Goal: Task Accomplishment & Management: Manage account settings

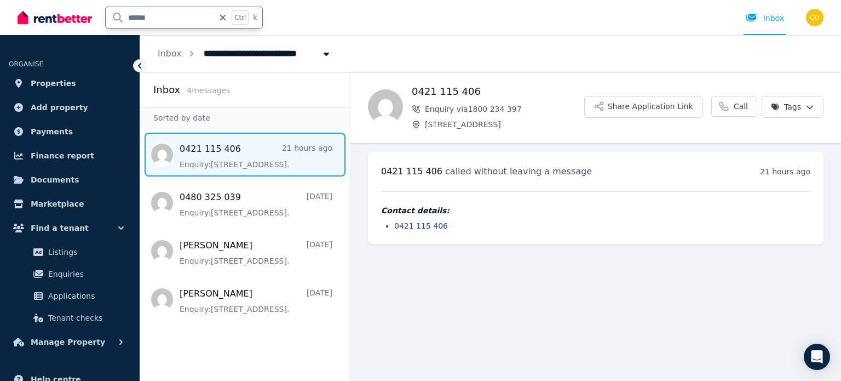
type input "*******"
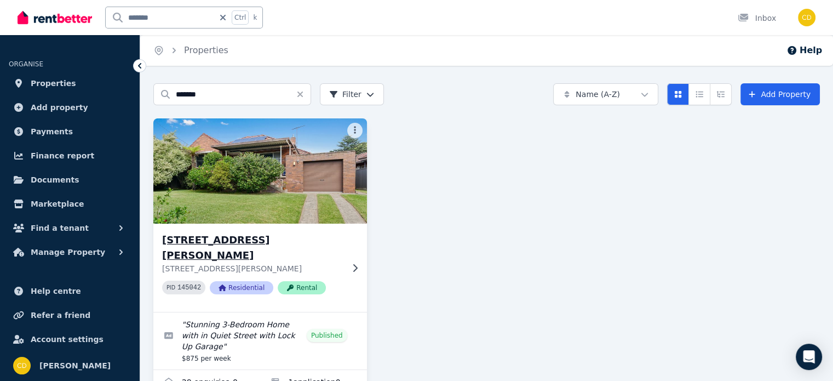
click at [281, 236] on h3 "[STREET_ADDRESS][PERSON_NAME]" at bounding box center [252, 247] width 181 height 31
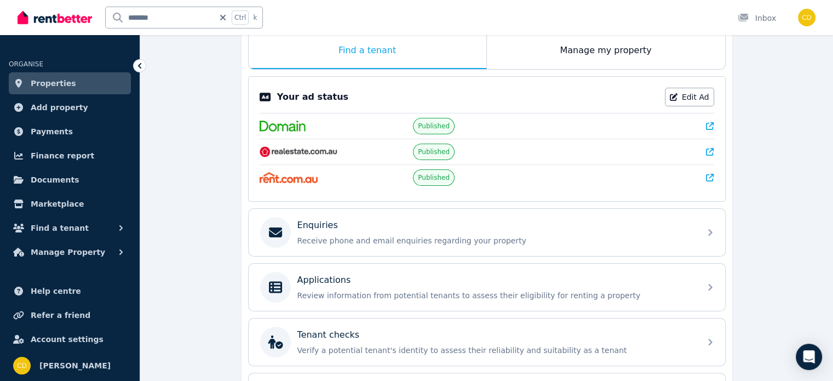
scroll to position [268, 0]
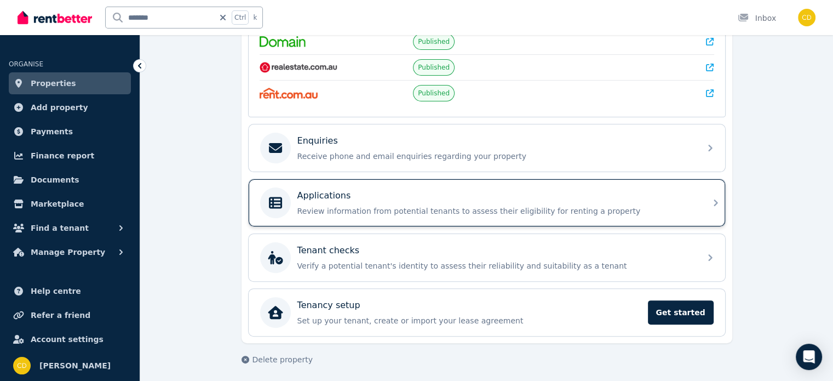
click at [447, 199] on div "Applications Review information from potential tenants to assess their eligibil…" at bounding box center [495, 202] width 397 height 27
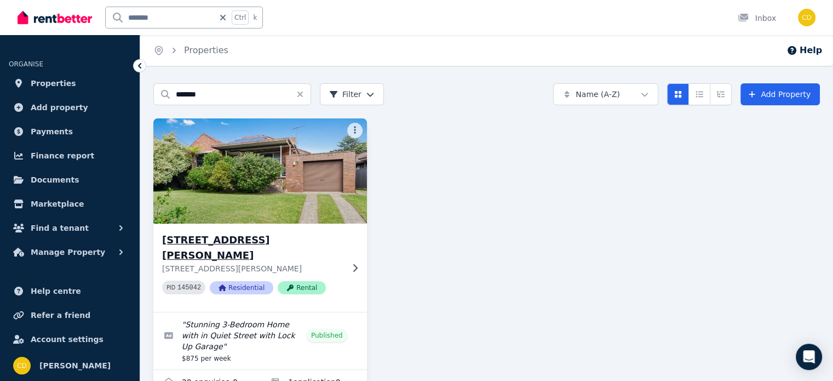
click at [289, 234] on h3 "[STREET_ADDRESS][PERSON_NAME]" at bounding box center [252, 247] width 181 height 31
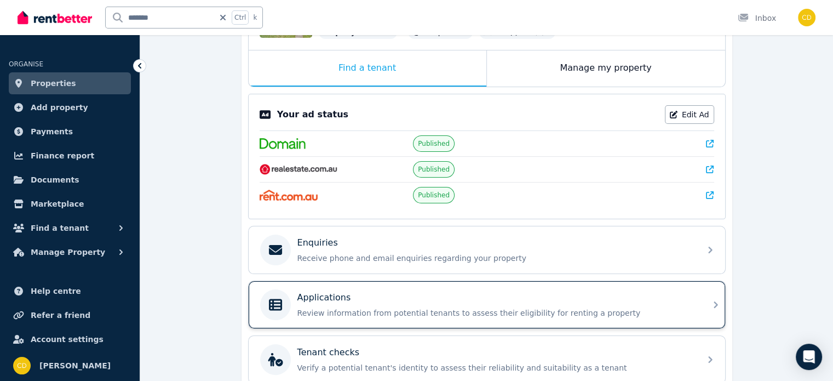
scroll to position [167, 0]
click at [359, 289] on div "Applications Review information from potential tenants to assess their eligibil…" at bounding box center [477, 304] width 434 height 31
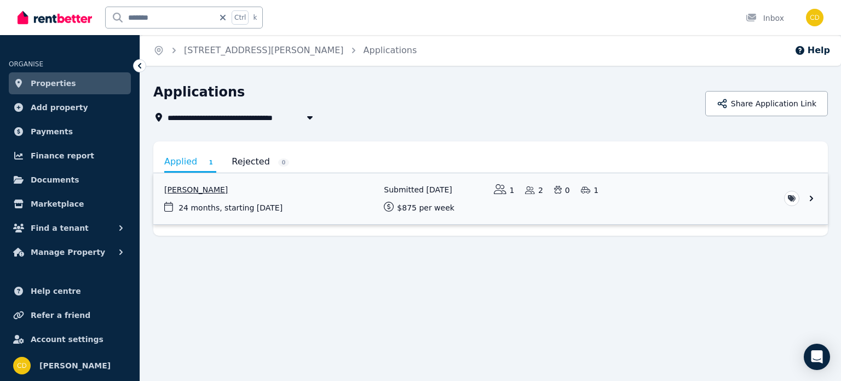
click at [307, 205] on link "View application: Hassan Mousselmani" at bounding box center [490, 198] width 675 height 51
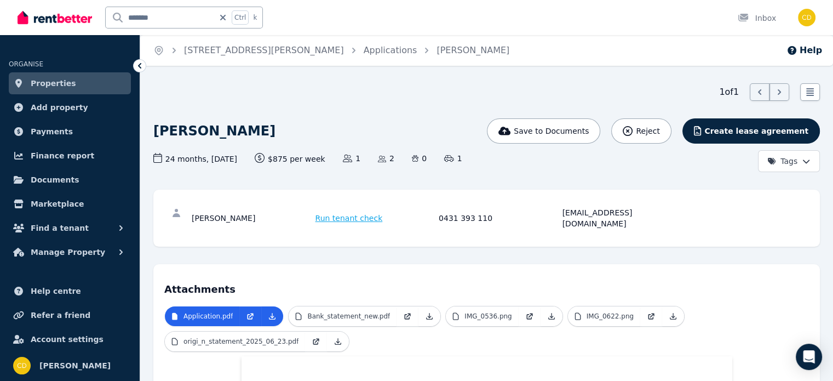
click at [423, 333] on ul "Application.pdf Bank_statement_new.pdf IMG_0536.png IMG_0622.png origi_n_statem…" at bounding box center [486, 331] width 645 height 50
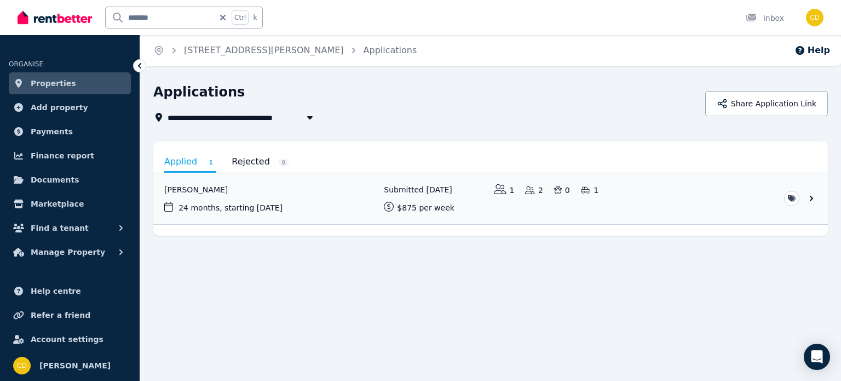
click at [179, 13] on input "*******" at bounding box center [160, 17] width 108 height 21
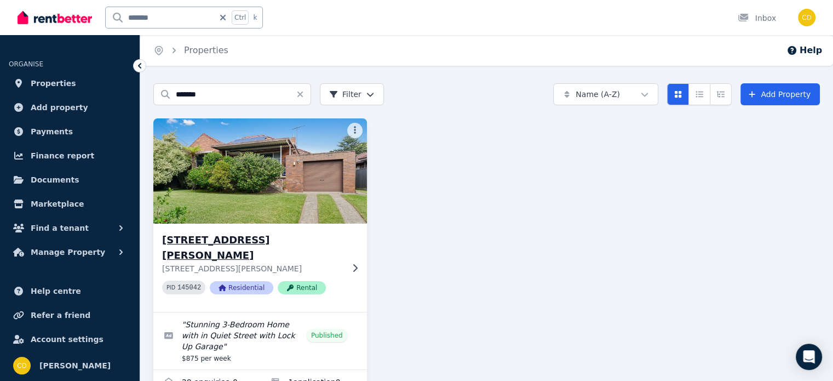
click at [245, 263] on p "[STREET_ADDRESS][PERSON_NAME]" at bounding box center [252, 268] width 181 height 11
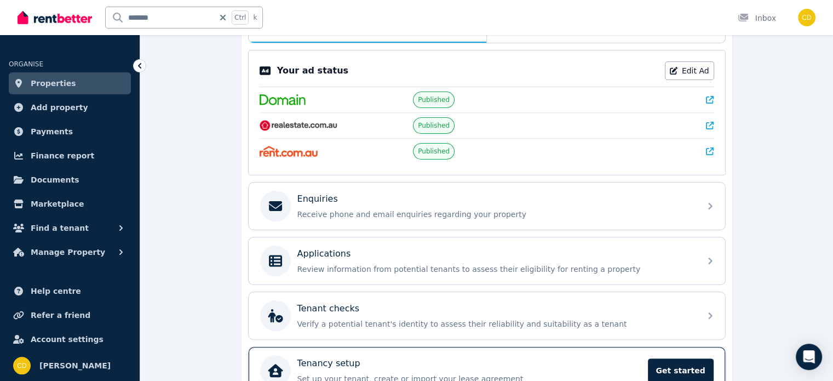
scroll to position [219, 0]
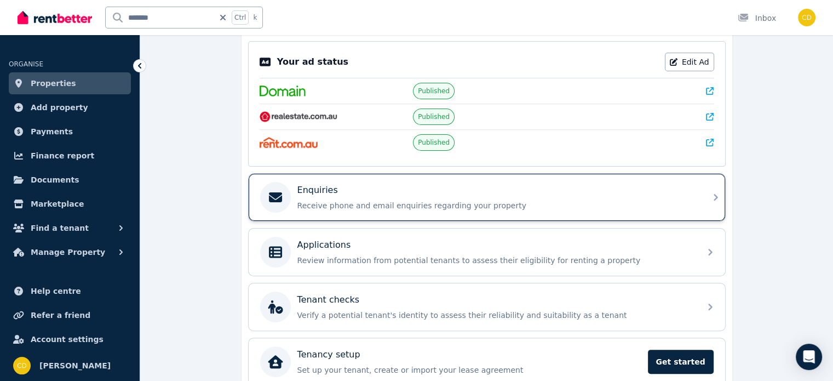
click at [409, 204] on p "Receive phone and email enquiries regarding your property" at bounding box center [495, 205] width 397 height 11
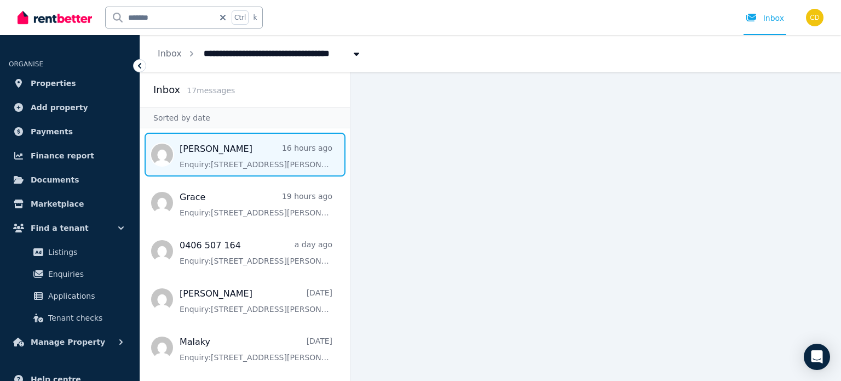
click at [245, 153] on span "Message list" at bounding box center [245, 155] width 210 height 44
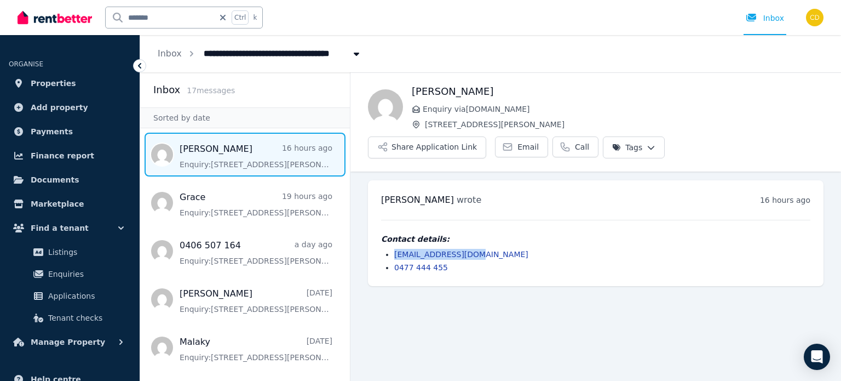
drag, startPoint x: 478, startPoint y: 251, endPoint x: 394, endPoint y: 257, distance: 83.5
click at [394, 257] on li "[EMAIL_ADDRESS][DOMAIN_NAME]" at bounding box center [602, 254] width 416 height 11
copy link "[EMAIL_ADDRESS][DOMAIN_NAME]"
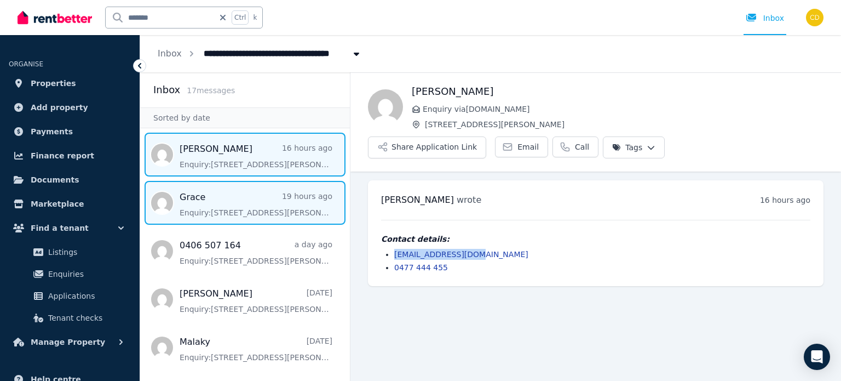
click at [210, 194] on span "Message list" at bounding box center [245, 203] width 210 height 44
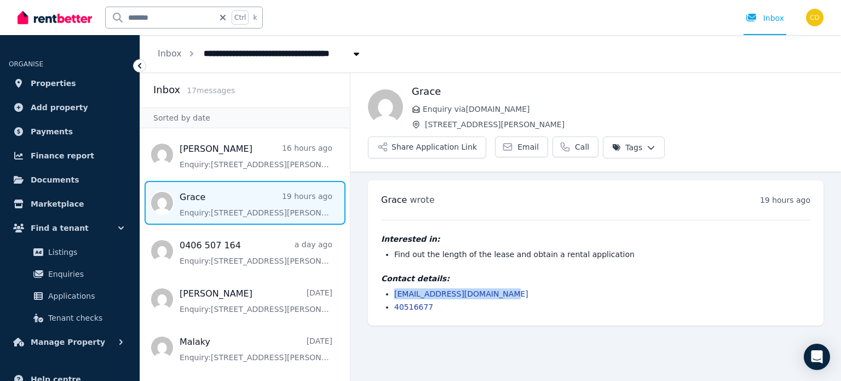
drag, startPoint x: 504, startPoint y: 290, endPoint x: 393, endPoint y: 286, distance: 110.7
click at [393, 286] on div "Contact details: [EMAIL_ADDRESS][DOMAIN_NAME] 40516677" at bounding box center [595, 292] width 429 height 39
copy link "[EMAIL_ADDRESS][DOMAIN_NAME]"
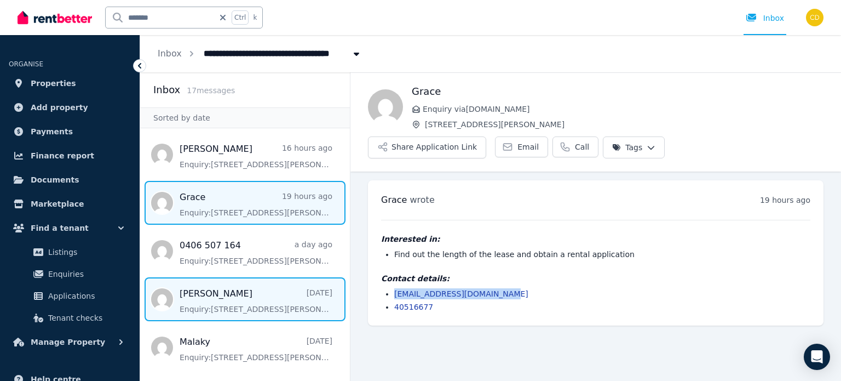
click at [241, 284] on span "Message list" at bounding box center [245, 299] width 210 height 44
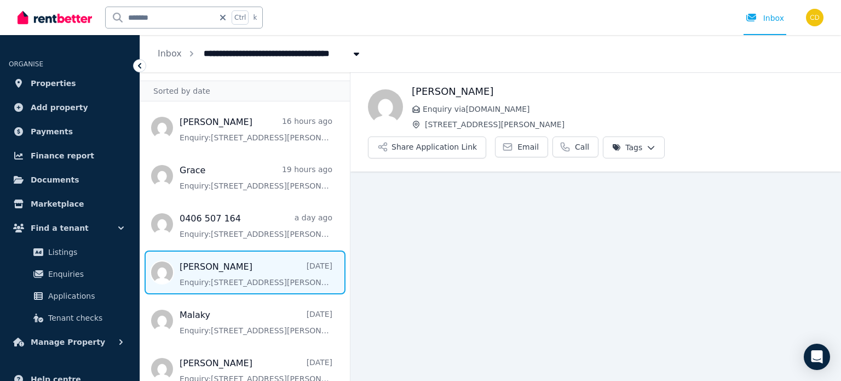
scroll to position [55, 0]
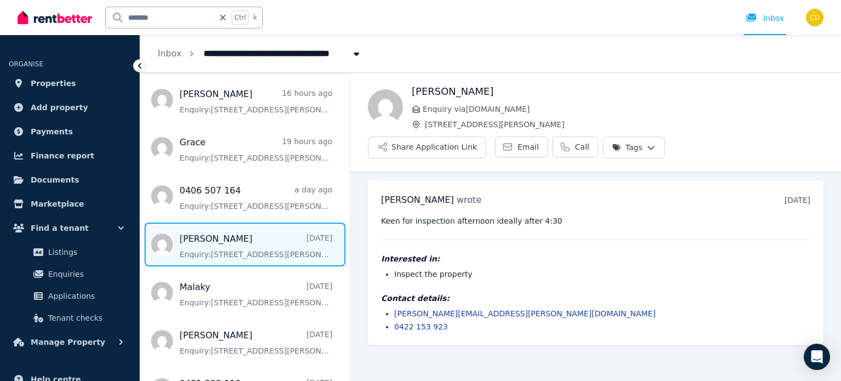
drag, startPoint x: 481, startPoint y: 308, endPoint x: 491, endPoint y: 306, distance: 10.0
click at [491, 306] on div "Contact details: [PERSON_NAME][EMAIL_ADDRESS][PERSON_NAME][DOMAIN_NAME] 0422 15…" at bounding box center [595, 312] width 429 height 39
drag, startPoint x: 502, startPoint y: 313, endPoint x: 386, endPoint y: 314, distance: 116.1
click at [394, 314] on li "[PERSON_NAME][EMAIL_ADDRESS][PERSON_NAME][DOMAIN_NAME]" at bounding box center [602, 313] width 416 height 11
copy link "[PERSON_NAME][EMAIL_ADDRESS][PERSON_NAME][DOMAIN_NAME]"
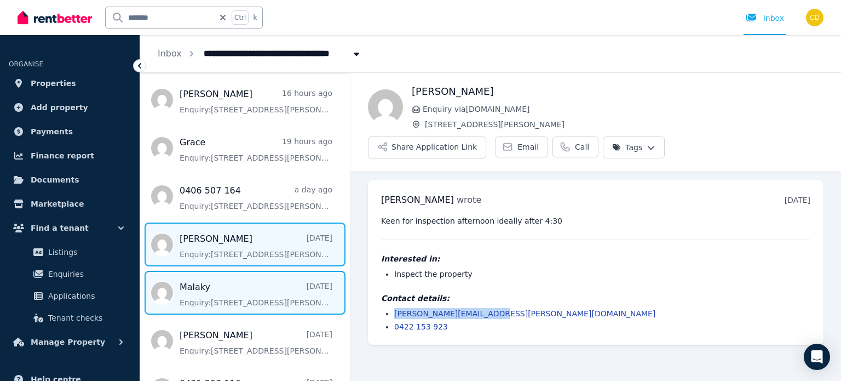
click at [278, 283] on span "Message list" at bounding box center [245, 293] width 210 height 44
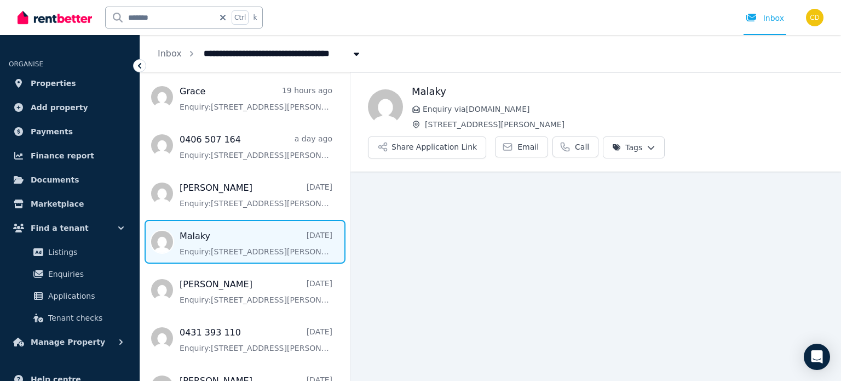
scroll to position [110, 0]
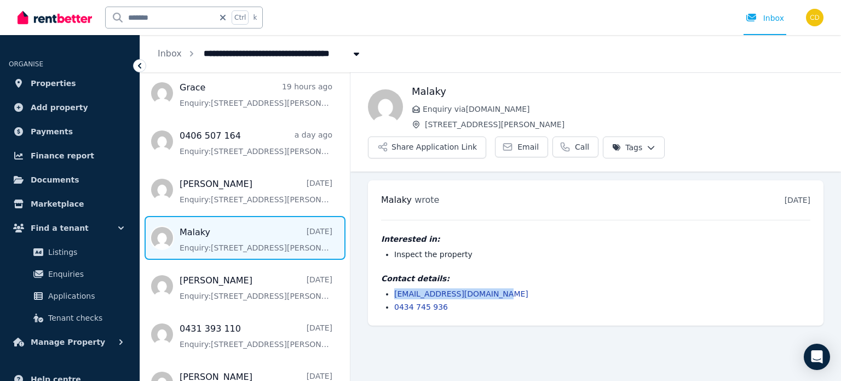
drag, startPoint x: 512, startPoint y: 296, endPoint x: 373, endPoint y: 292, distance: 139.2
click at [373, 292] on div "[PERSON_NAME] wrote [DATE] 11:30 am [DATE][DATE] Interested in: Inspect the pro…" at bounding box center [596, 252] width 456 height 145
click at [551, 288] on li "[EMAIL_ADDRESS][DOMAIN_NAME]" at bounding box center [602, 293] width 416 height 11
drag, startPoint x: 522, startPoint y: 294, endPoint x: 392, endPoint y: 295, distance: 129.3
click at [392, 295] on ul "[EMAIL_ADDRESS][DOMAIN_NAME] 0434 745 936" at bounding box center [595, 300] width 429 height 24
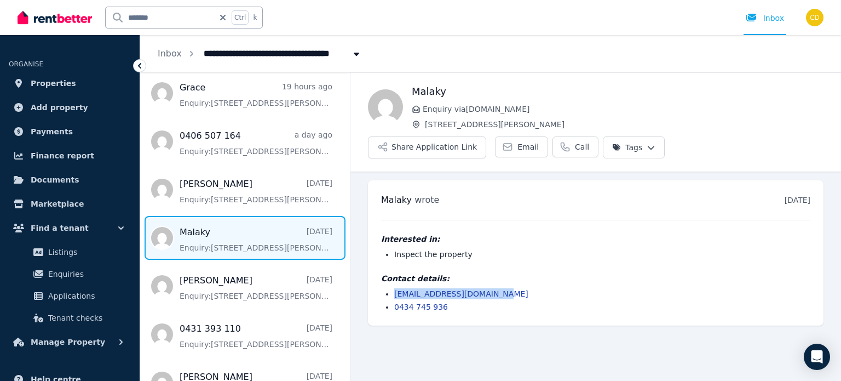
copy link "[EMAIL_ADDRESS][DOMAIN_NAME]"
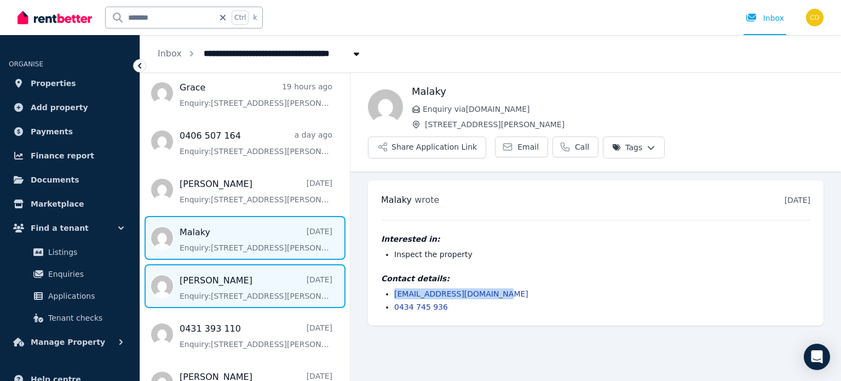
click at [294, 282] on span "Message list" at bounding box center [245, 286] width 210 height 44
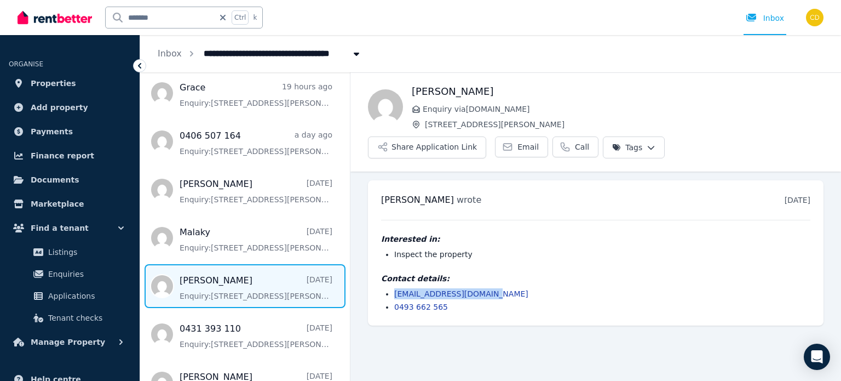
drag, startPoint x: 502, startPoint y: 291, endPoint x: 392, endPoint y: 294, distance: 109.6
click at [392, 294] on ul "[EMAIL_ADDRESS][DOMAIN_NAME] 0493 662 565" at bounding box center [595, 300] width 429 height 24
copy link "[EMAIL_ADDRESS][DOMAIN_NAME]"
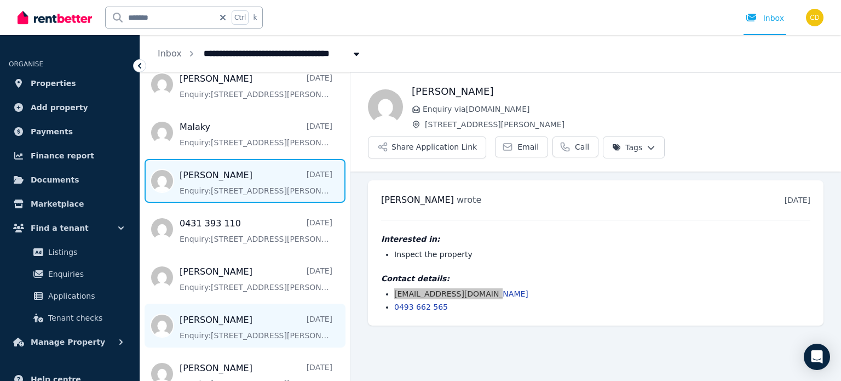
scroll to position [219, 0]
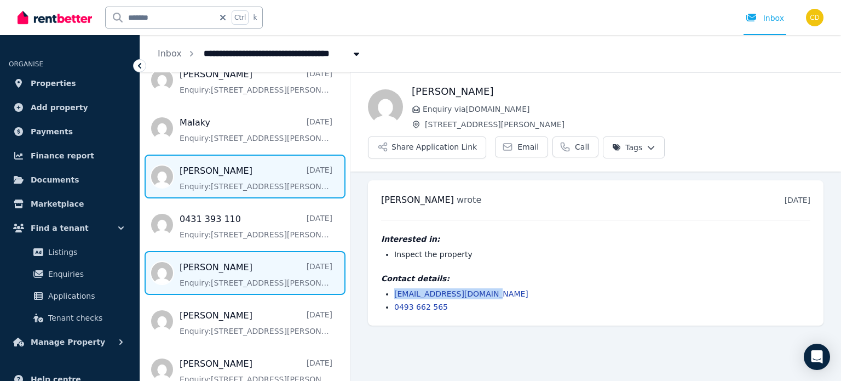
click at [245, 260] on span "Message list" at bounding box center [245, 273] width 210 height 44
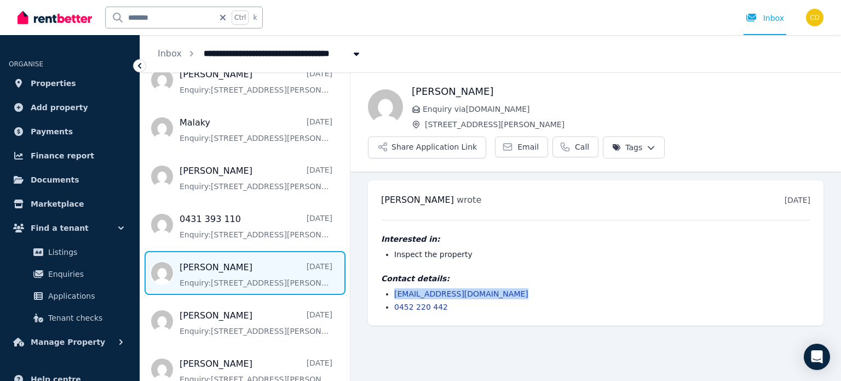
drag, startPoint x: 519, startPoint y: 291, endPoint x: 389, endPoint y: 291, distance: 130.4
click at [389, 291] on ul "[EMAIL_ADDRESS][DOMAIN_NAME] 0452 220 442" at bounding box center [595, 300] width 429 height 24
copy link "[EMAIL_ADDRESS][DOMAIN_NAME]"
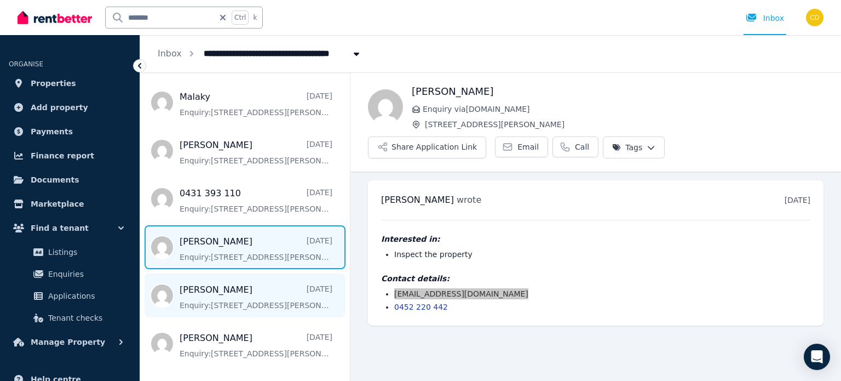
scroll to position [274, 0]
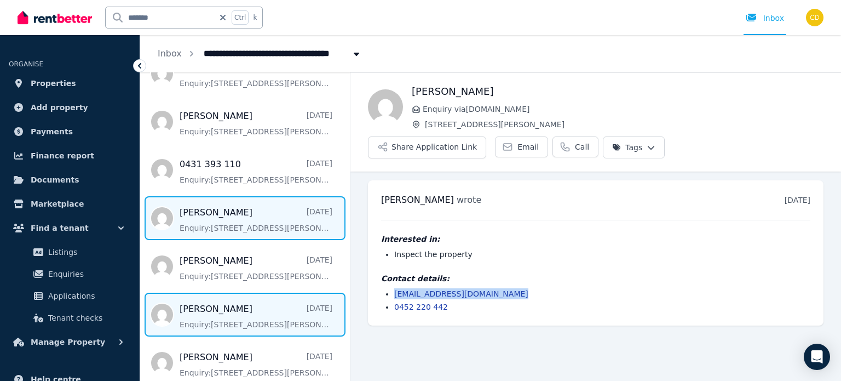
click at [233, 306] on span "Message list" at bounding box center [245, 315] width 210 height 44
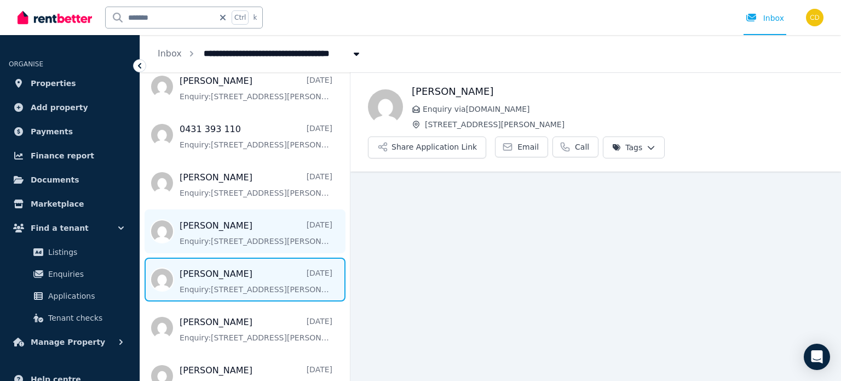
scroll to position [383, 0]
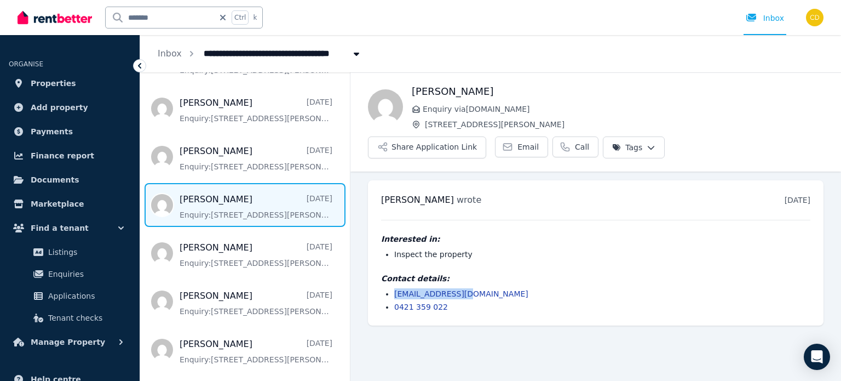
drag, startPoint x: 492, startPoint y: 294, endPoint x: 387, endPoint y: 293, distance: 104.6
click at [394, 293] on li "[EMAIL_ADDRESS][DOMAIN_NAME]" at bounding box center [602, 293] width 416 height 11
copy link "[EMAIL_ADDRESS][DOMAIN_NAME]"
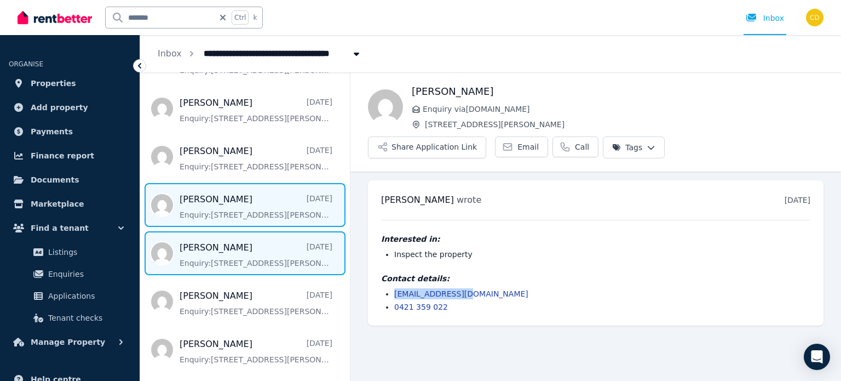
click at [192, 248] on span "Message list" at bounding box center [245, 253] width 210 height 44
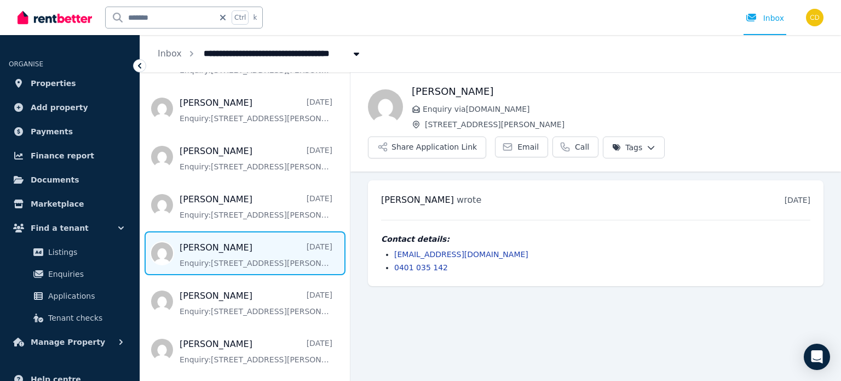
click at [449, 237] on h4 "Contact details:" at bounding box center [595, 238] width 429 height 11
drag, startPoint x: 488, startPoint y: 254, endPoint x: 385, endPoint y: 257, distance: 102.5
click at [385, 257] on ul "[EMAIL_ADDRESS][DOMAIN_NAME] 0401 035 142" at bounding box center [595, 261] width 429 height 24
copy link "[EMAIL_ADDRESS][DOMAIN_NAME]"
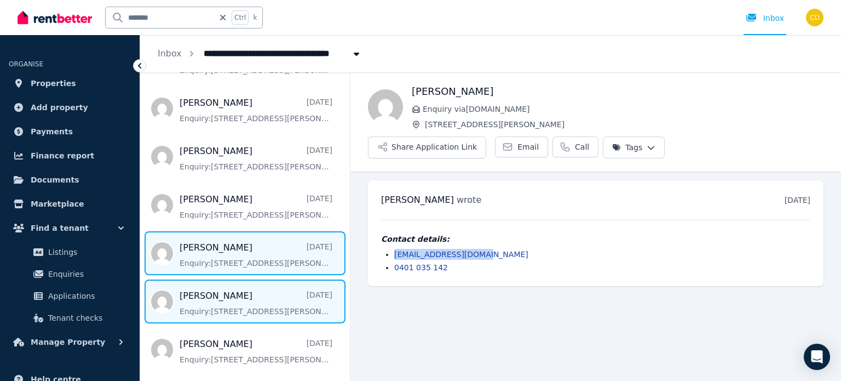
click at [247, 299] on span "Message list" at bounding box center [245, 301] width 210 height 44
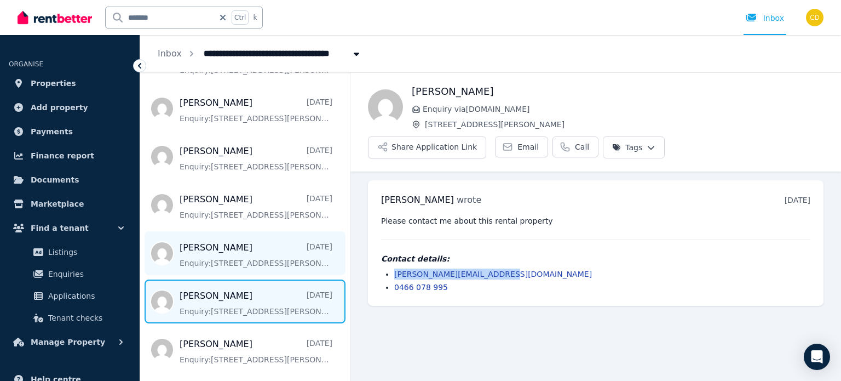
drag, startPoint x: 514, startPoint y: 272, endPoint x: 184, endPoint y: 248, distance: 331.2
click at [393, 272] on ul "[PERSON_NAME][EMAIL_ADDRESS][DOMAIN_NAME] 0466 078 995" at bounding box center [595, 280] width 429 height 24
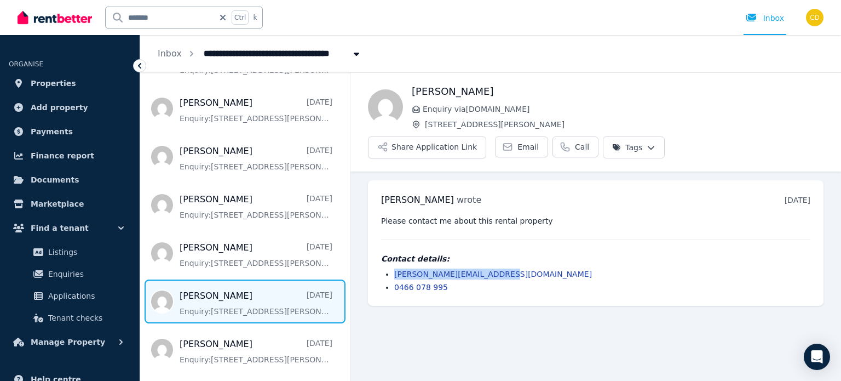
copy link "[PERSON_NAME][EMAIL_ADDRESS][DOMAIN_NAME]"
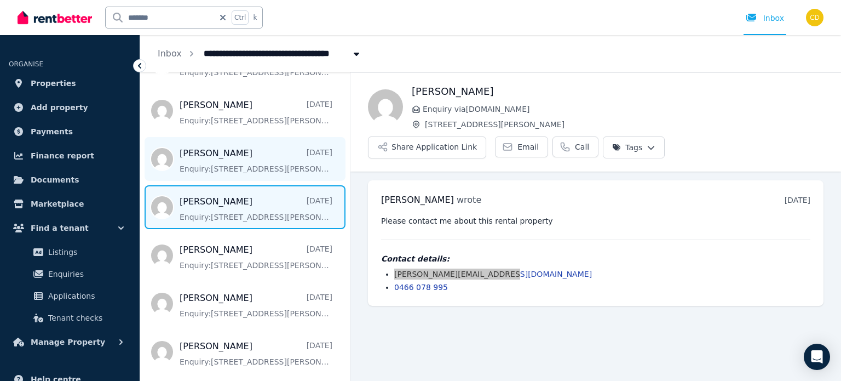
scroll to position [548, 0]
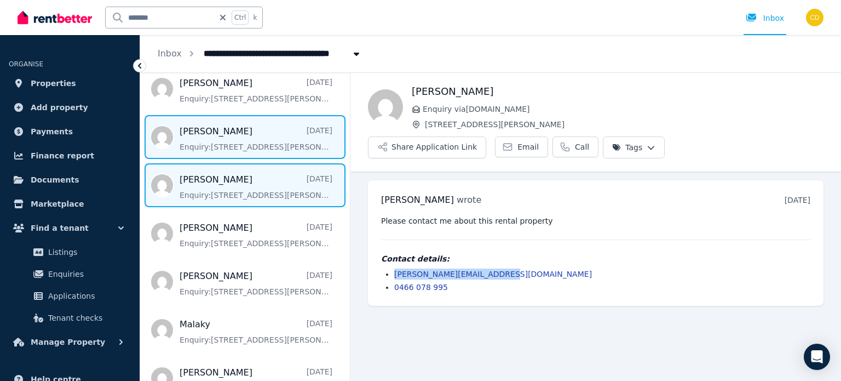
click at [250, 183] on span "Message list" at bounding box center [245, 185] width 210 height 44
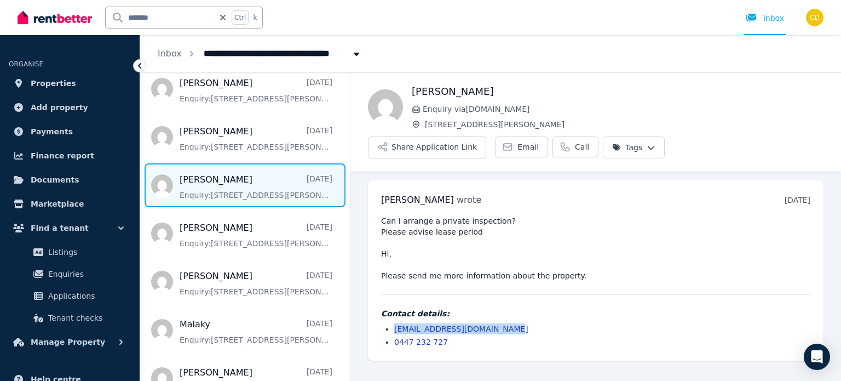
drag, startPoint x: 505, startPoint y: 325, endPoint x: 386, endPoint y: 328, distance: 118.4
click at [386, 328] on div "Contact details: [EMAIL_ADDRESS][DOMAIN_NAME] 0447 232 727" at bounding box center [595, 327] width 429 height 39
copy link "[EMAIL_ADDRESS][DOMAIN_NAME]"
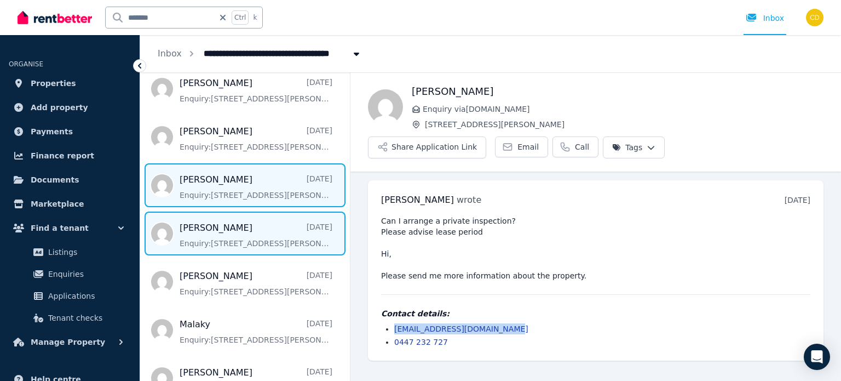
click at [231, 225] on span "Message list" at bounding box center [245, 233] width 210 height 44
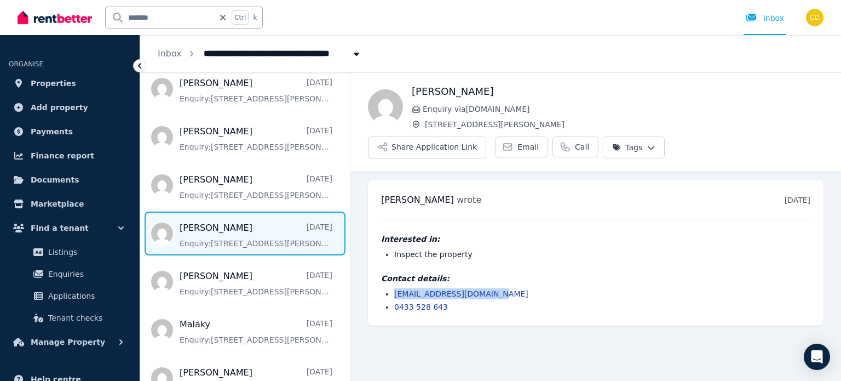
drag, startPoint x: 501, startPoint y: 291, endPoint x: 383, endPoint y: 293, distance: 117.3
click at [383, 293] on ul "[EMAIL_ADDRESS][DOMAIN_NAME] 0433 528 643" at bounding box center [595, 300] width 429 height 24
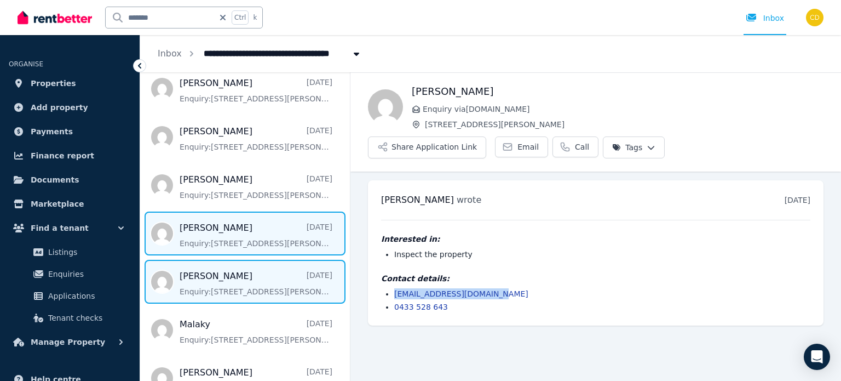
click at [228, 277] on span "Message list" at bounding box center [245, 282] width 210 height 44
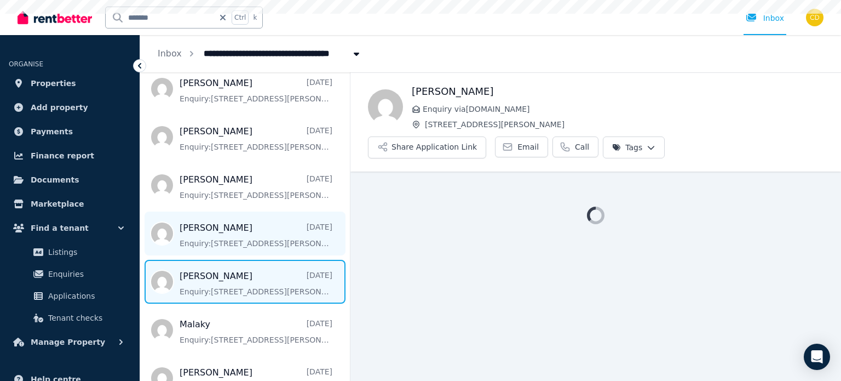
scroll to position [571, 0]
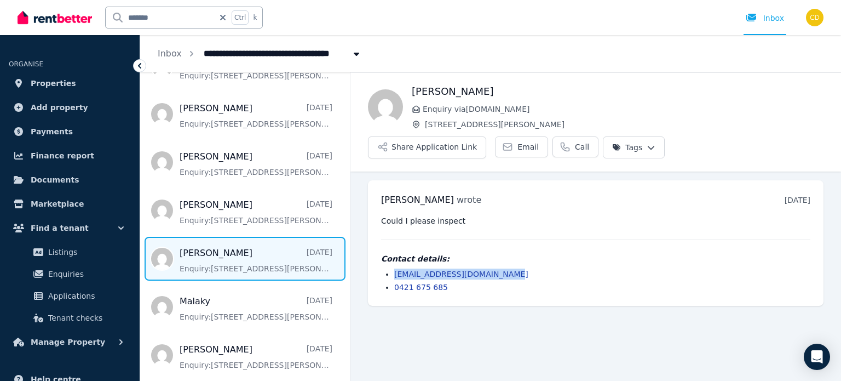
drag, startPoint x: 539, startPoint y: 270, endPoint x: 392, endPoint y: 274, distance: 147.4
click at [392, 274] on ul "[EMAIL_ADDRESS][DOMAIN_NAME] 0421 675 685" at bounding box center [595, 280] width 429 height 24
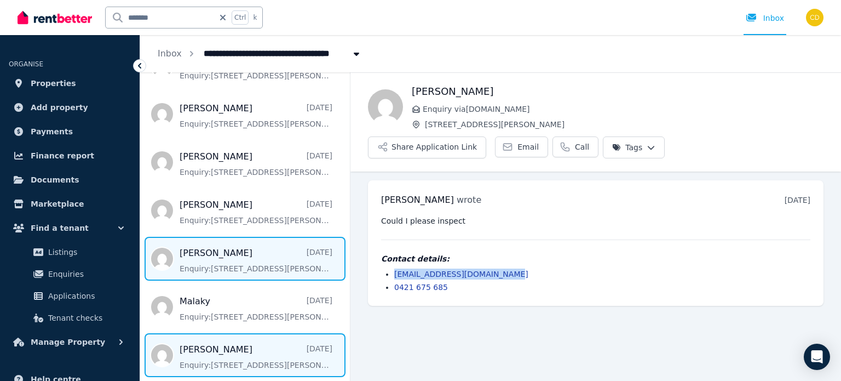
click at [255, 342] on span "Message list" at bounding box center [245, 355] width 210 height 44
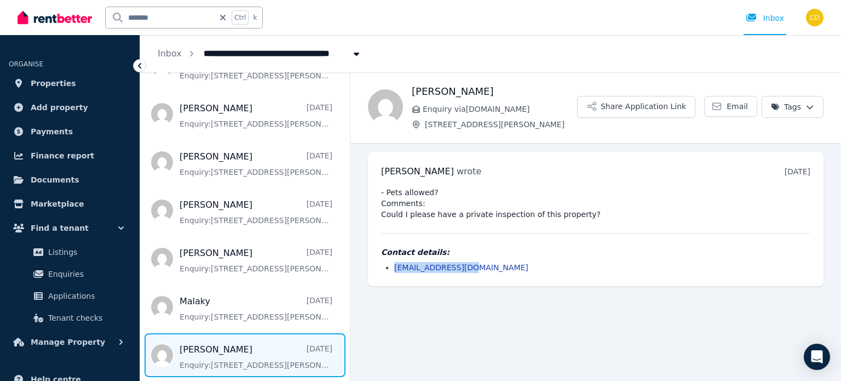
drag, startPoint x: 480, startPoint y: 267, endPoint x: 385, endPoint y: 270, distance: 94.8
click at [385, 270] on ul "[EMAIL_ADDRESS][DOMAIN_NAME]" at bounding box center [595, 267] width 429 height 11
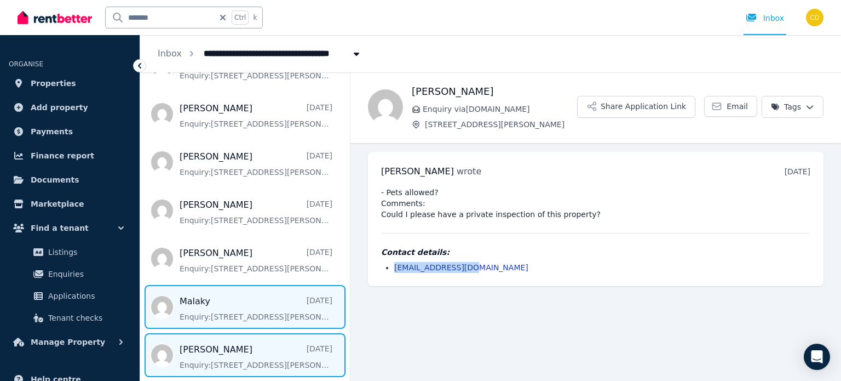
click at [199, 295] on span "Message list" at bounding box center [245, 307] width 210 height 44
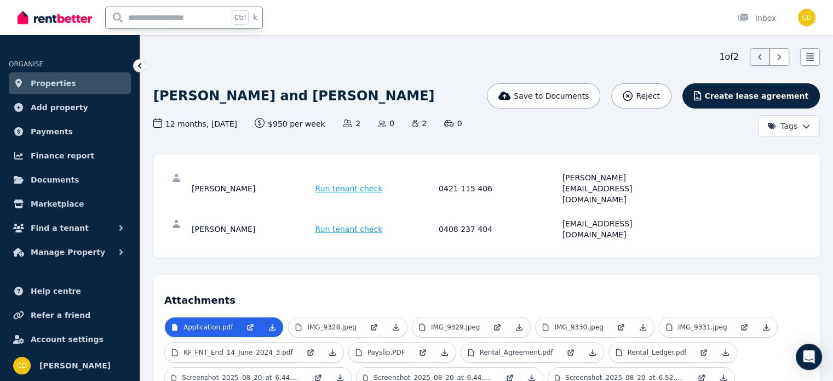
click at [174, 12] on input "text" at bounding box center [167, 17] width 123 height 21
type input "*"
type input "*******"
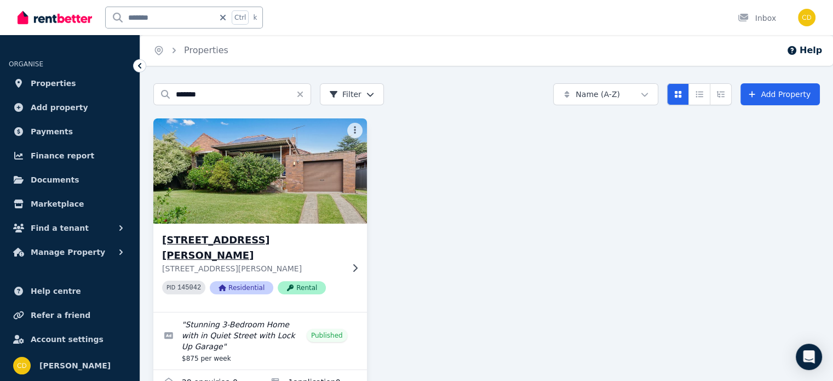
click at [243, 239] on h3 "[STREET_ADDRESS][PERSON_NAME]" at bounding box center [252, 247] width 181 height 31
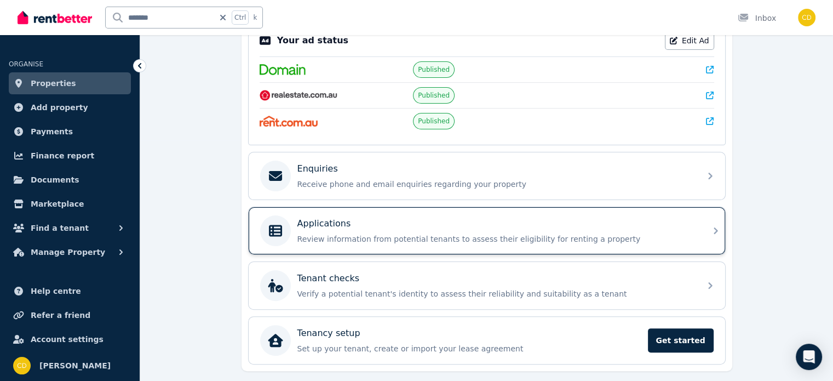
scroll to position [268, 0]
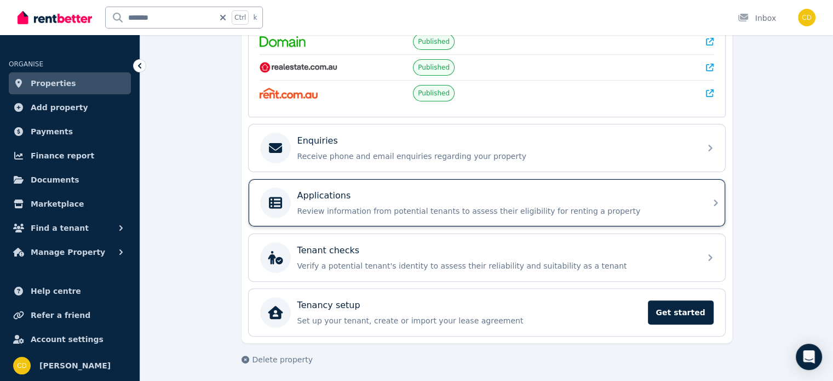
click at [537, 191] on div "Applications" at bounding box center [495, 195] width 397 height 13
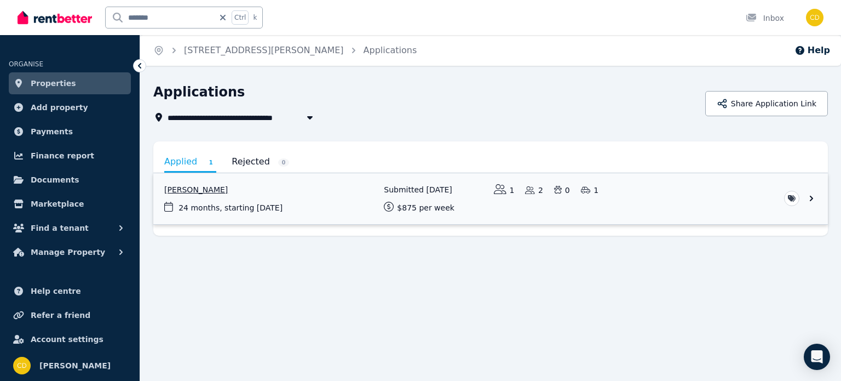
click at [285, 191] on link "View application: Hassan Mousselmani" at bounding box center [490, 198] width 675 height 51
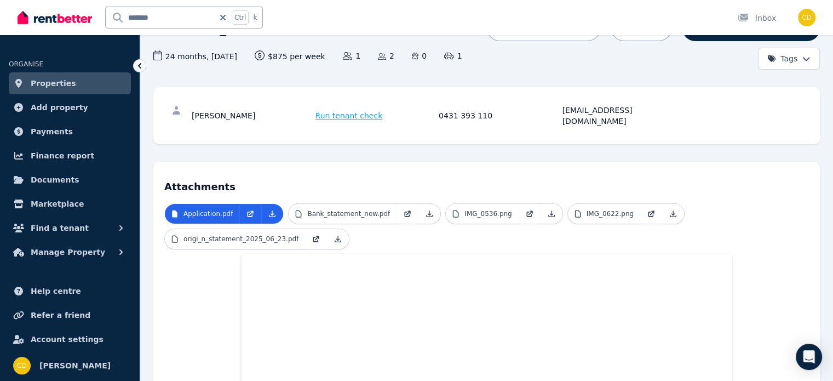
scroll to position [110, 0]
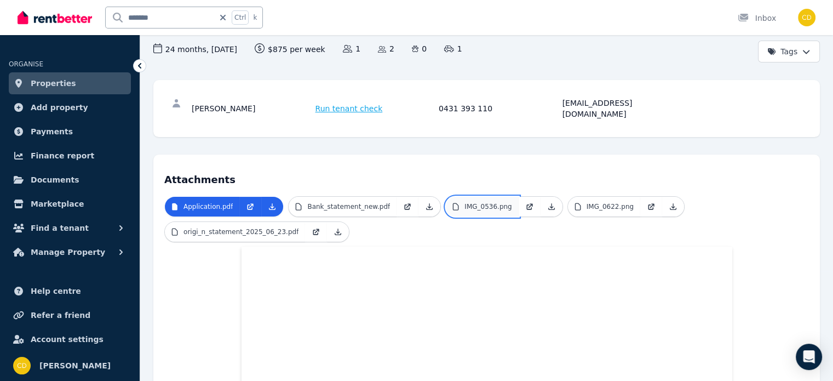
click at [465, 202] on p "IMG_0536.png" at bounding box center [488, 206] width 47 height 9
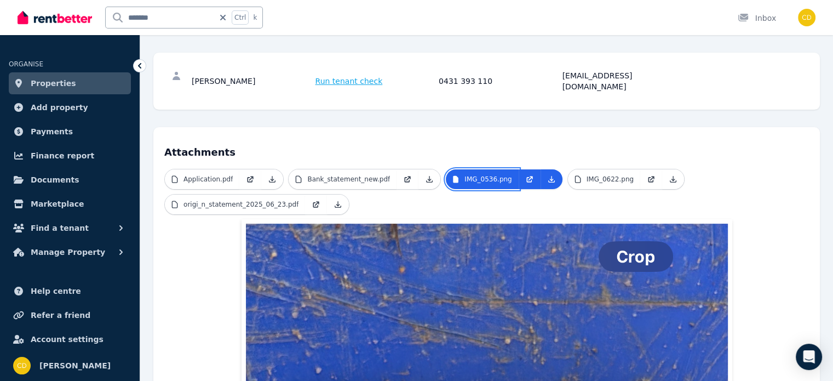
scroll to position [47, 0]
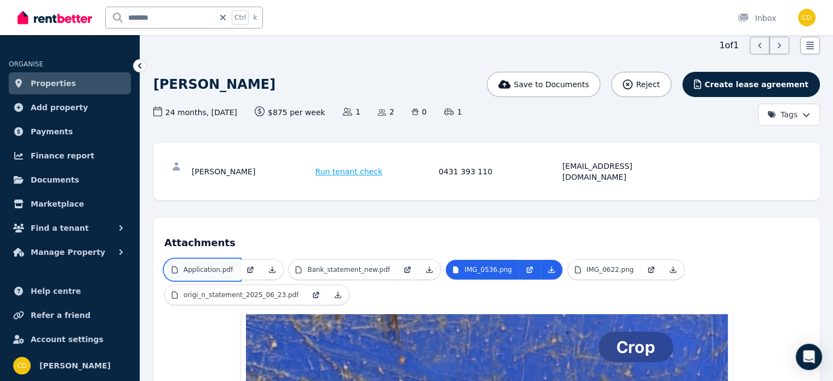
click at [232, 260] on link "Application.pdf" at bounding box center [202, 270] width 75 height 20
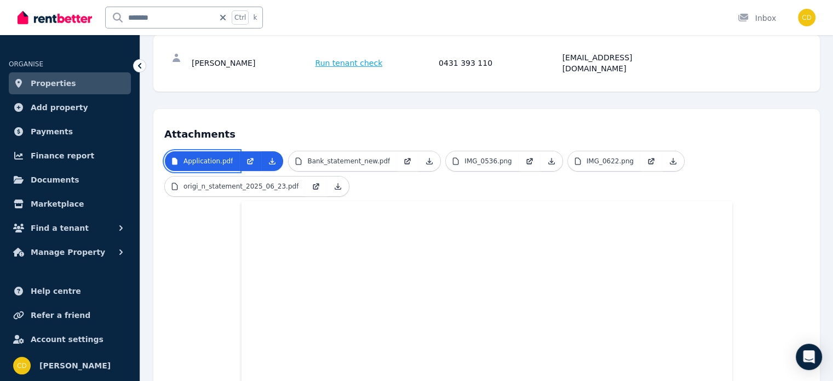
scroll to position [178, 0]
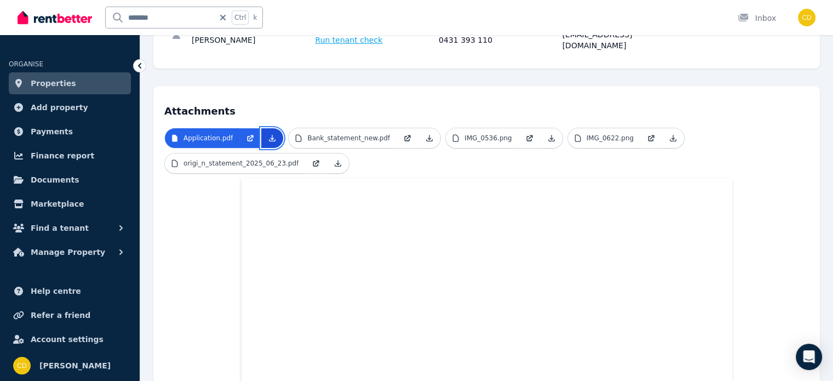
click at [263, 128] on link at bounding box center [272, 138] width 22 height 20
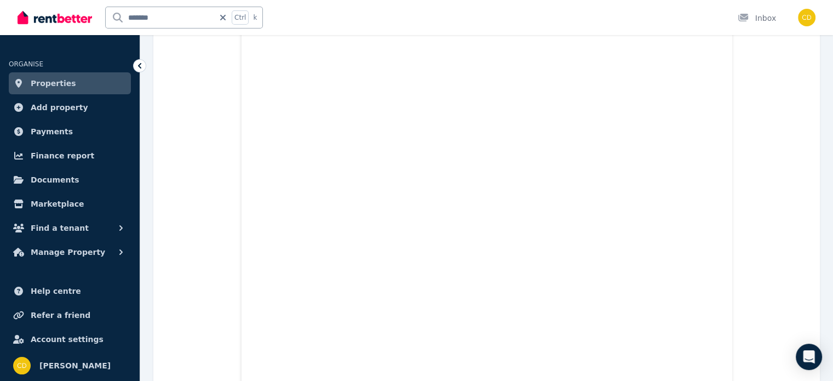
scroll to position [2643, 0]
